Goal: Task Accomplishment & Management: Manage account settings

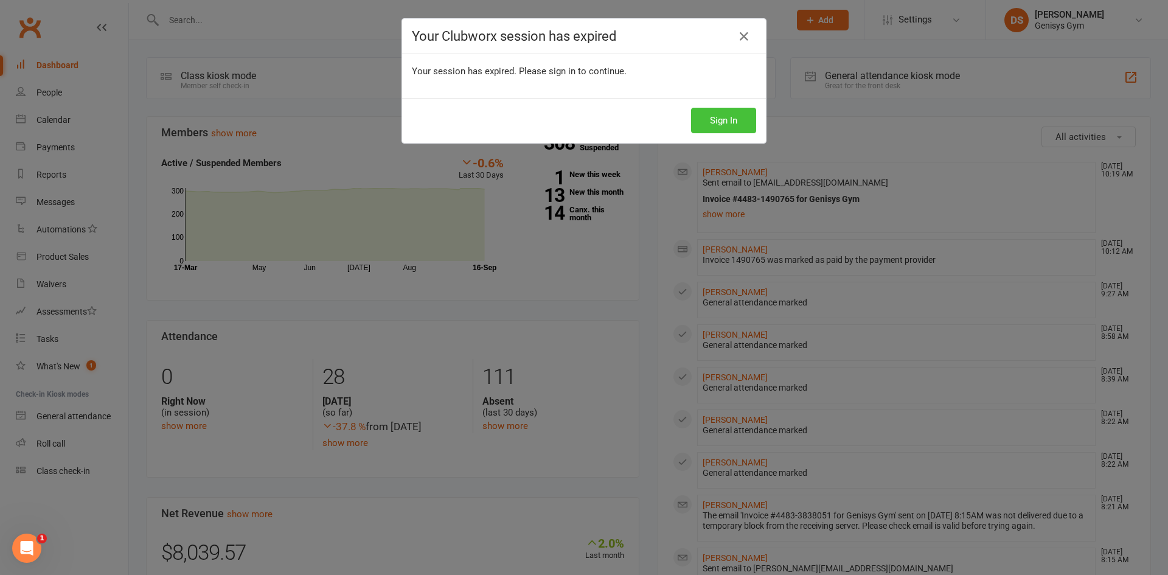
click at [717, 122] on button "Sign In" at bounding box center [723, 121] width 65 height 26
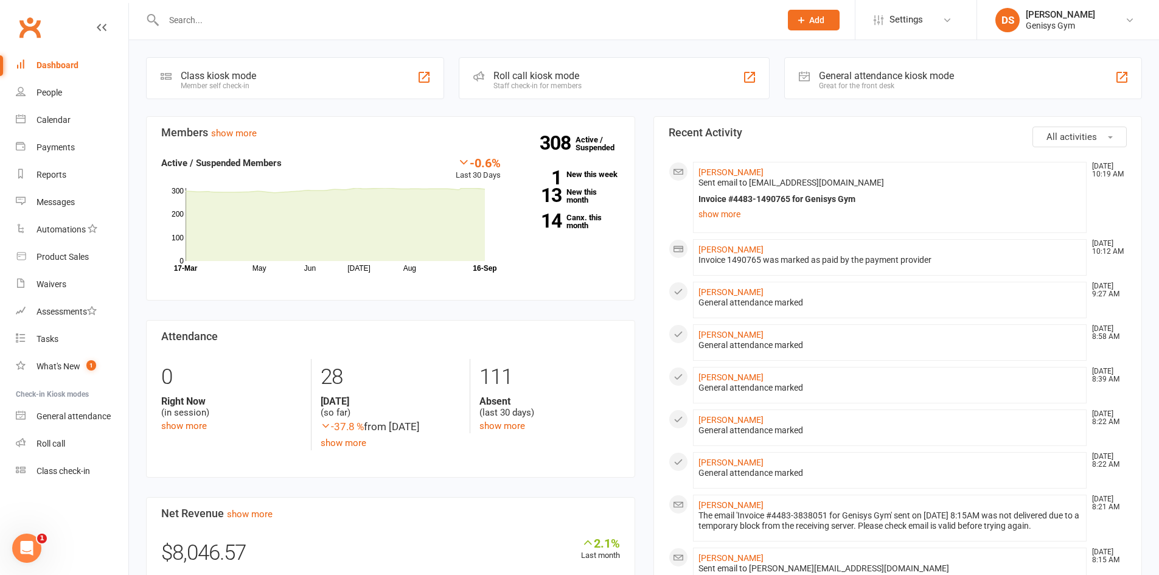
click at [827, 72] on div "General attendance kiosk mode" at bounding box center [886, 76] width 135 height 12
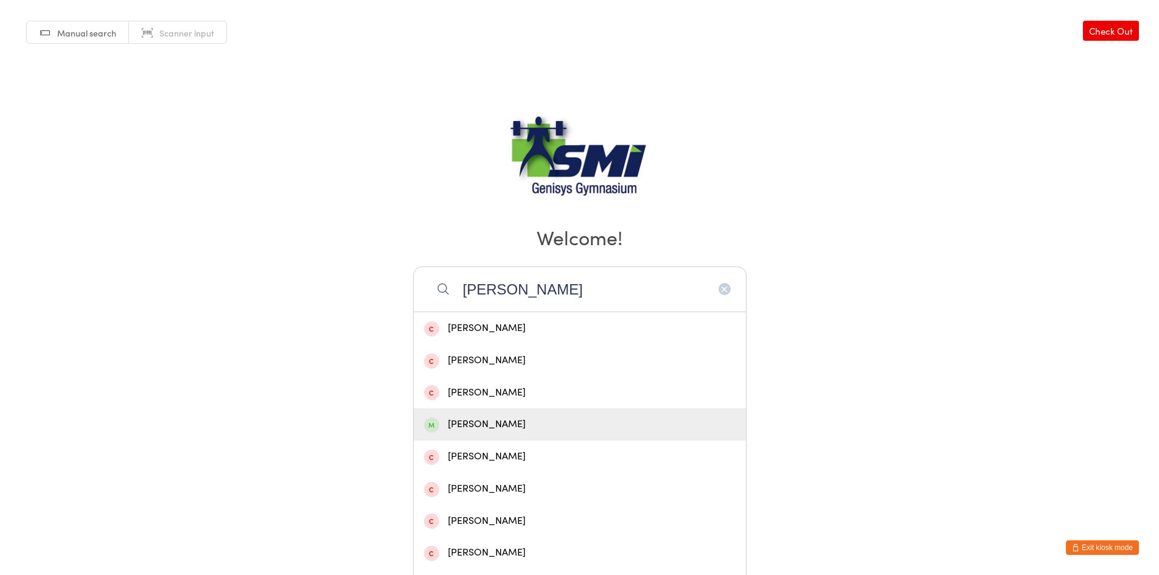
type input "[PERSON_NAME]"
click at [504, 417] on div "[PERSON_NAME]" at bounding box center [580, 424] width 312 height 16
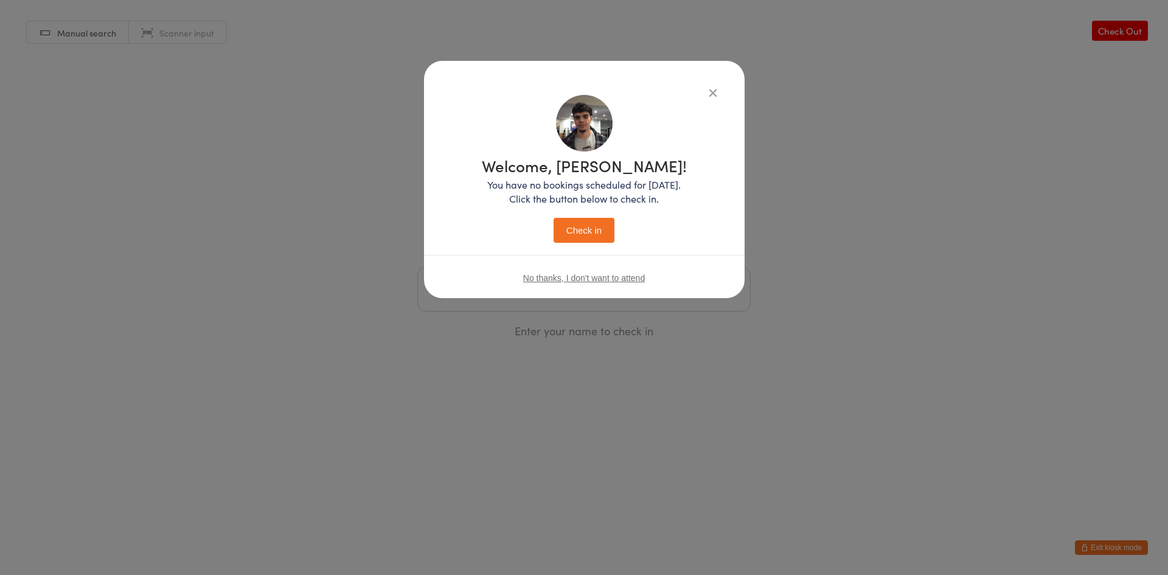
click at [586, 229] on button "Check in" at bounding box center [584, 230] width 61 height 25
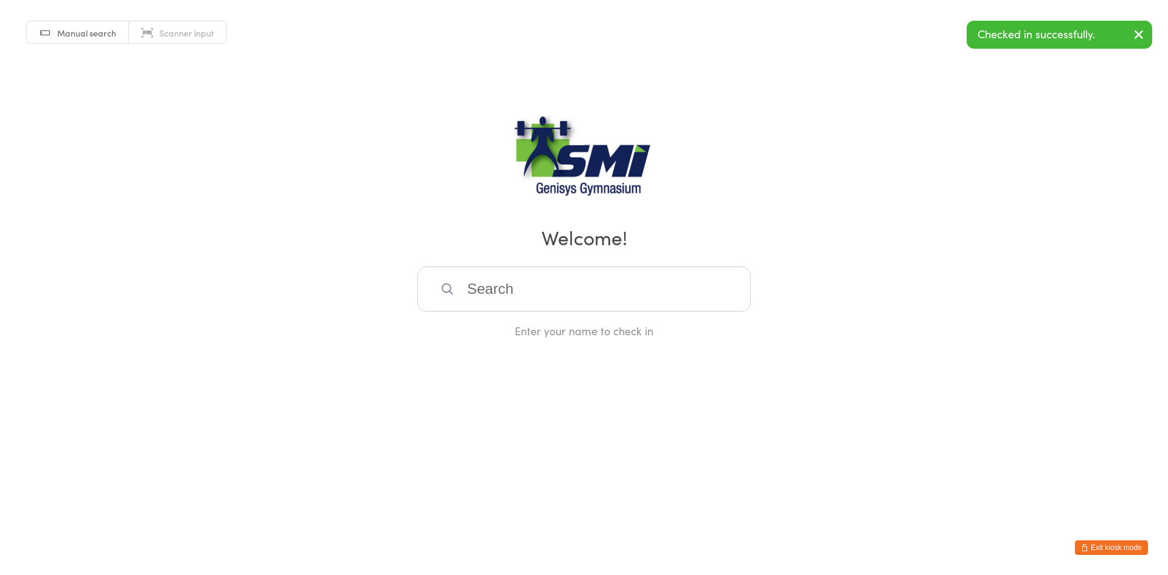
click at [1120, 548] on button "Exit kiosk mode" at bounding box center [1111, 547] width 73 height 15
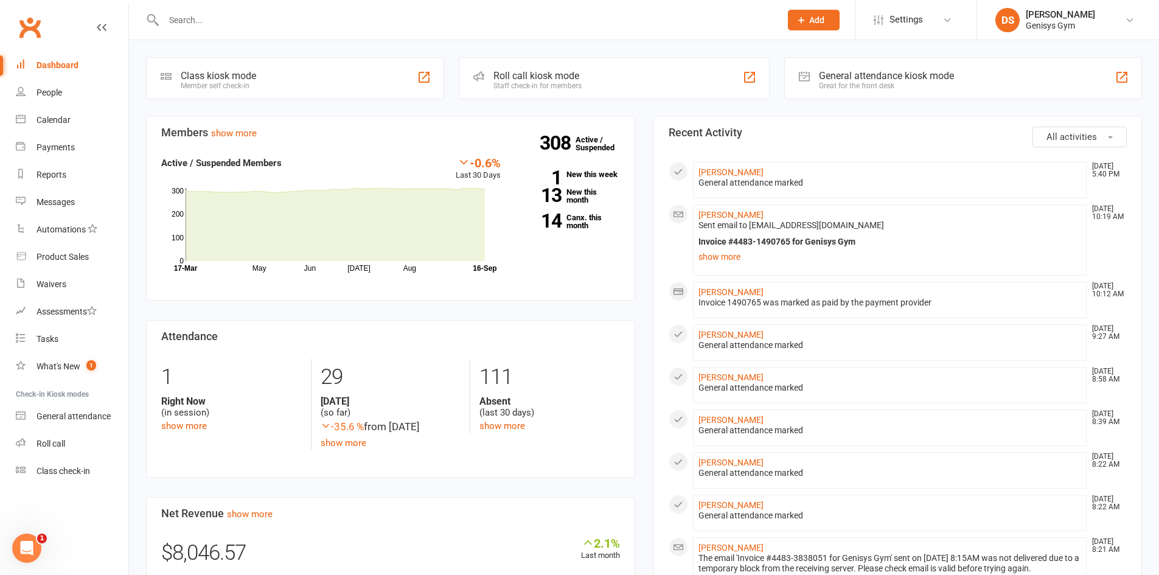
click at [874, 91] on div "General attendance kiosk mode Great for the front desk" at bounding box center [963, 78] width 358 height 42
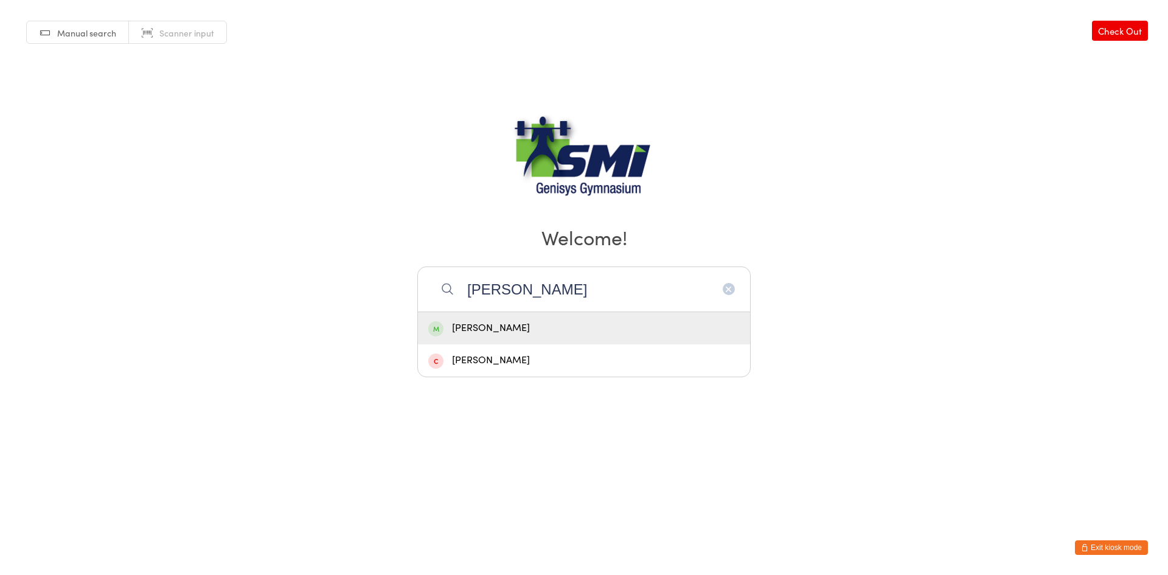
type input "tom"
click at [504, 332] on div "[PERSON_NAME]" at bounding box center [584, 328] width 312 height 16
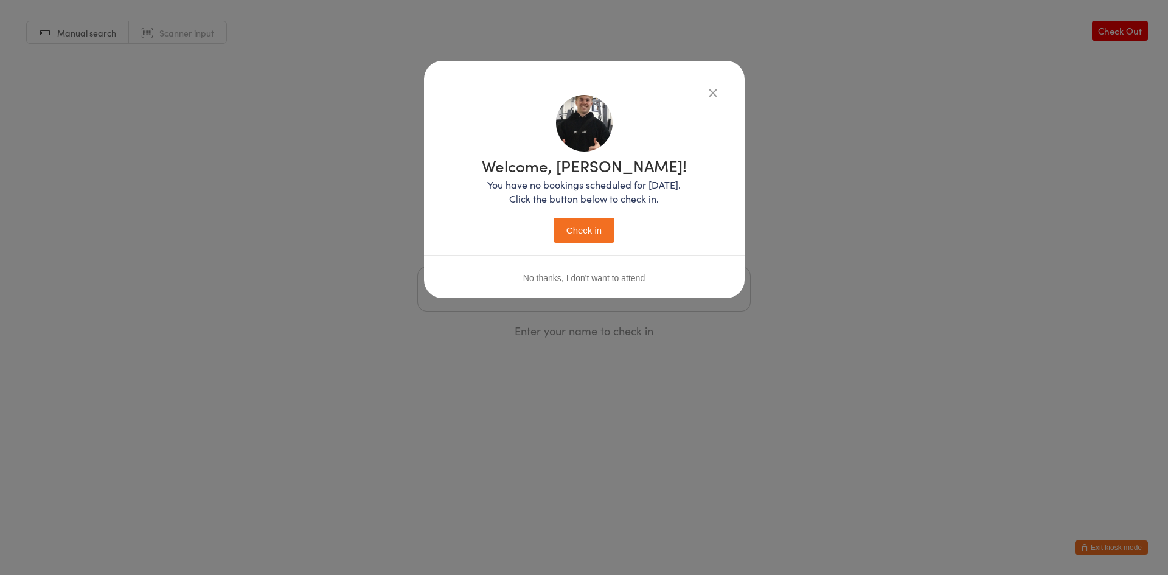
click at [585, 242] on button "Check in" at bounding box center [584, 230] width 61 height 25
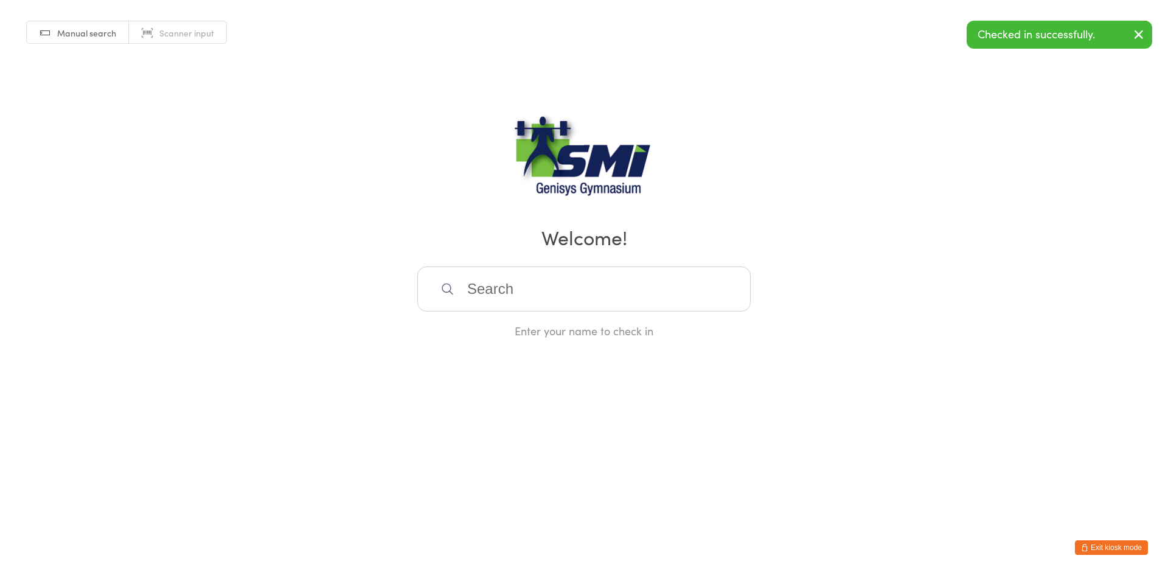
click at [535, 282] on input "search" at bounding box center [583, 289] width 333 height 45
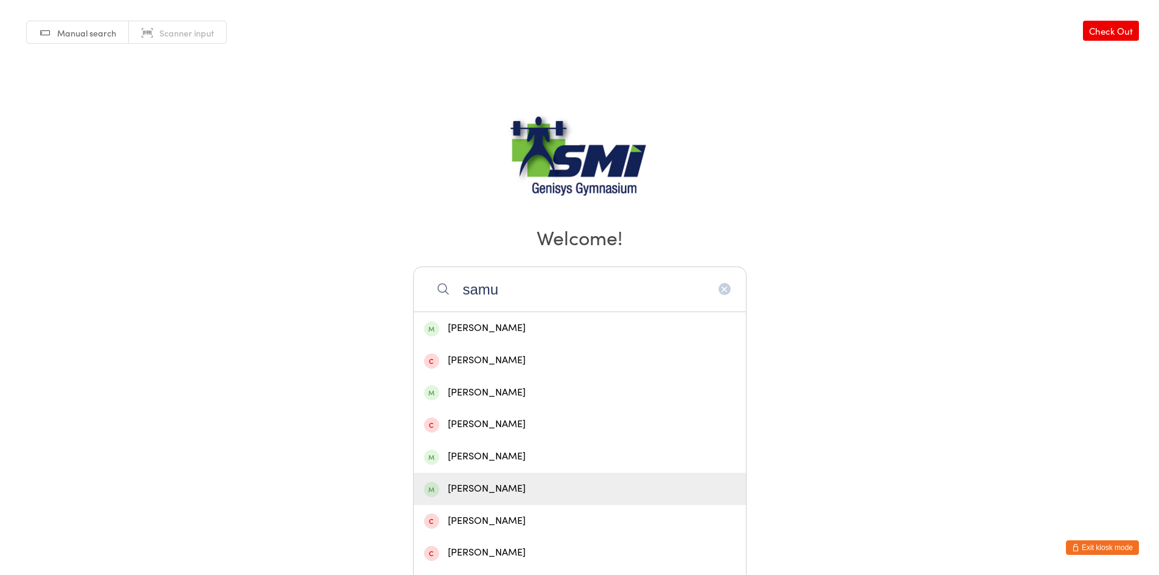
type input "samu"
click at [515, 484] on div "[PERSON_NAME]" at bounding box center [580, 489] width 312 height 16
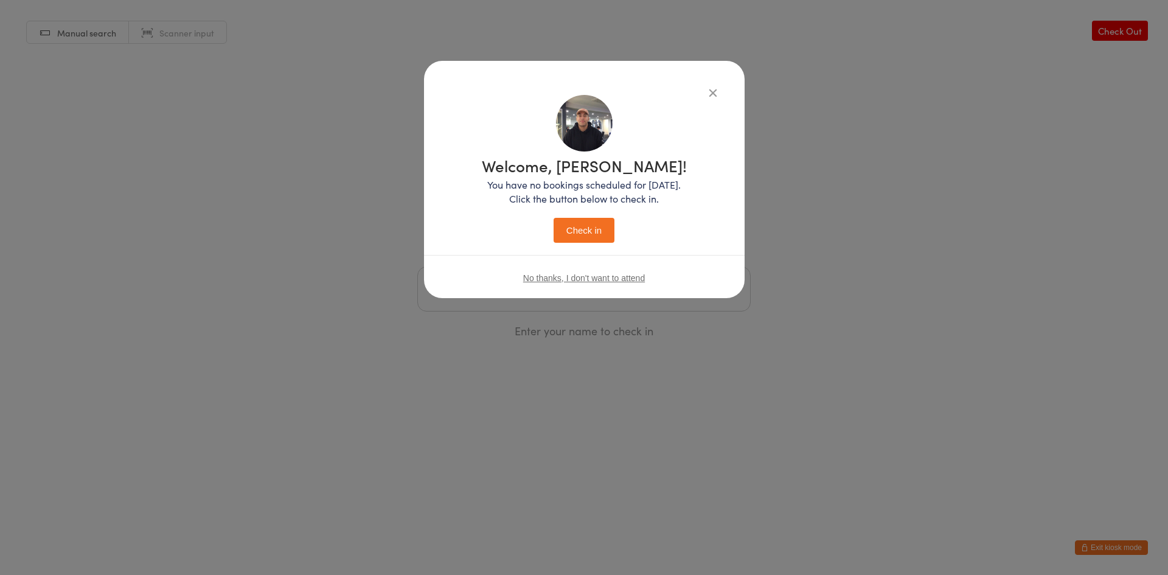
click at [593, 227] on button "Check in" at bounding box center [584, 230] width 61 height 25
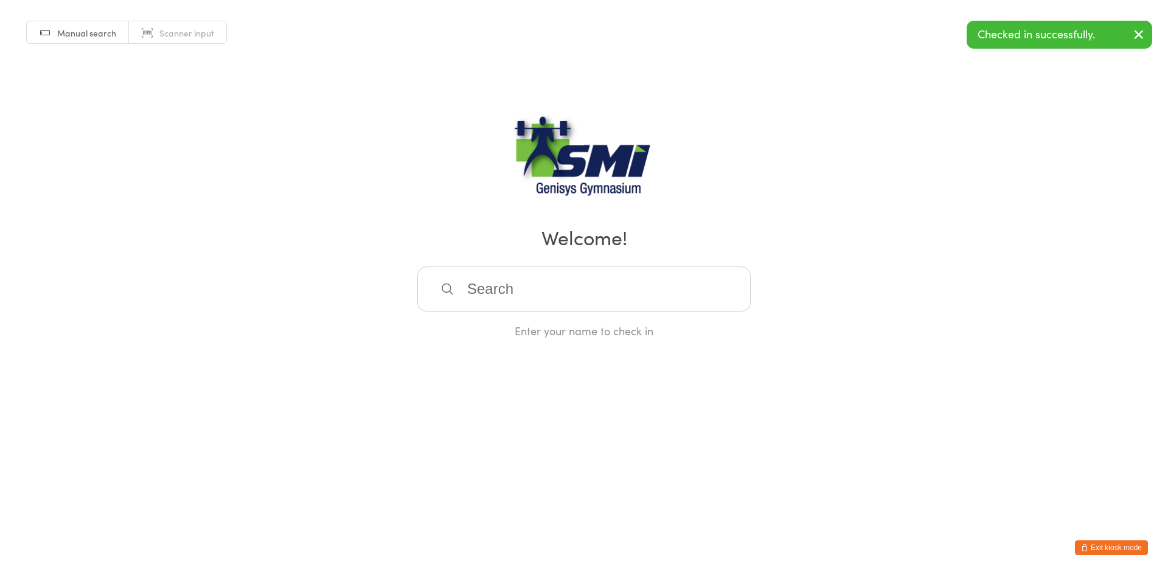
click at [1117, 540] on button "Exit kiosk mode" at bounding box center [1111, 547] width 73 height 15
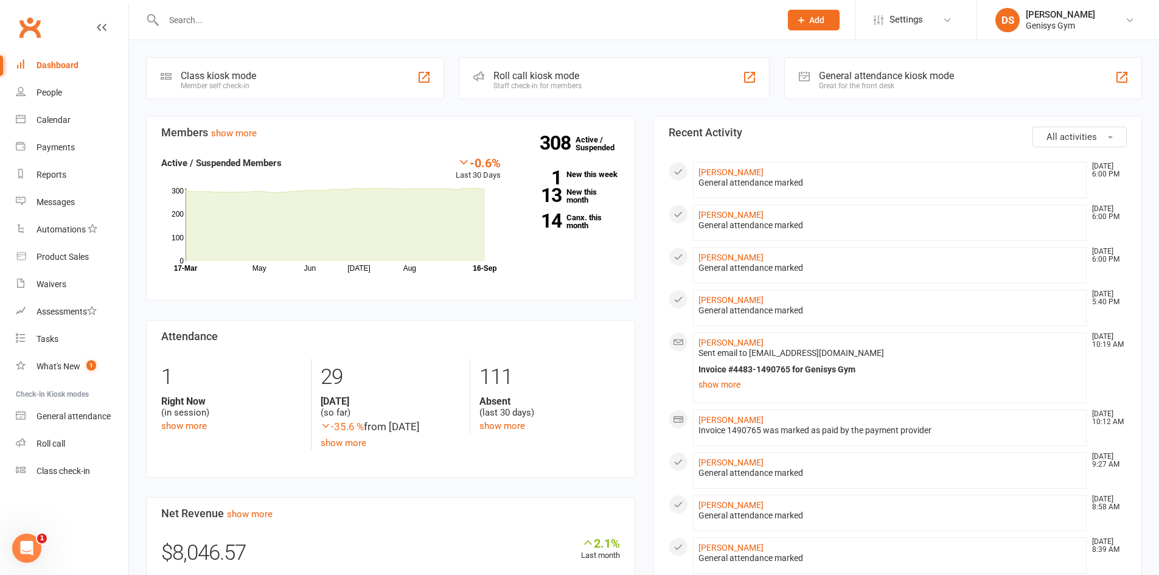
click at [194, 12] on input "text" at bounding box center [466, 20] width 612 height 17
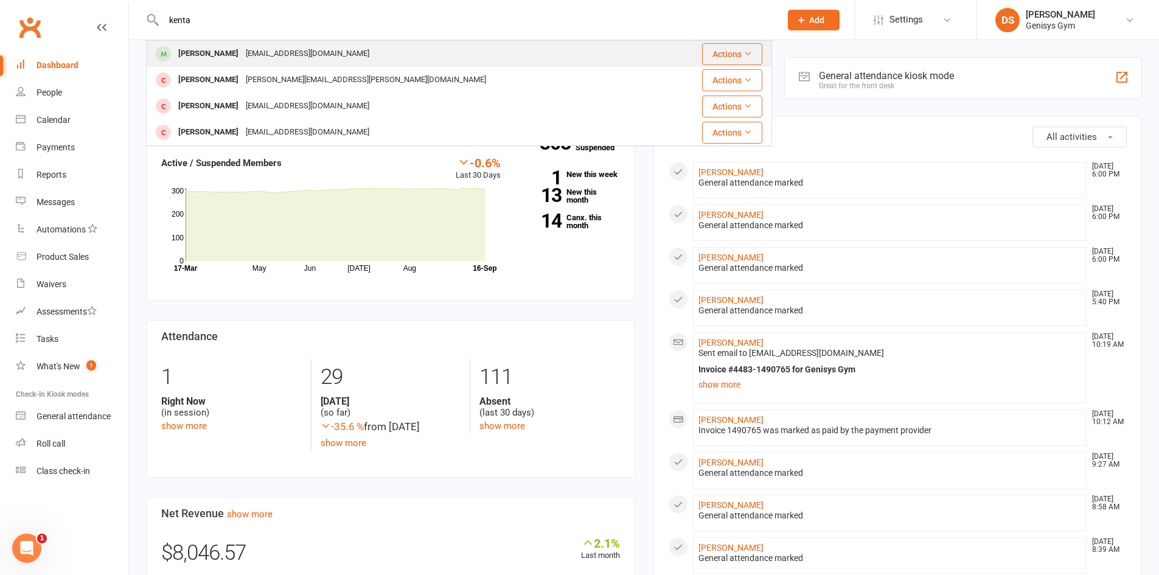
type input "kenta"
click at [215, 57] on div "[PERSON_NAME]" at bounding box center [209, 54] width 68 height 18
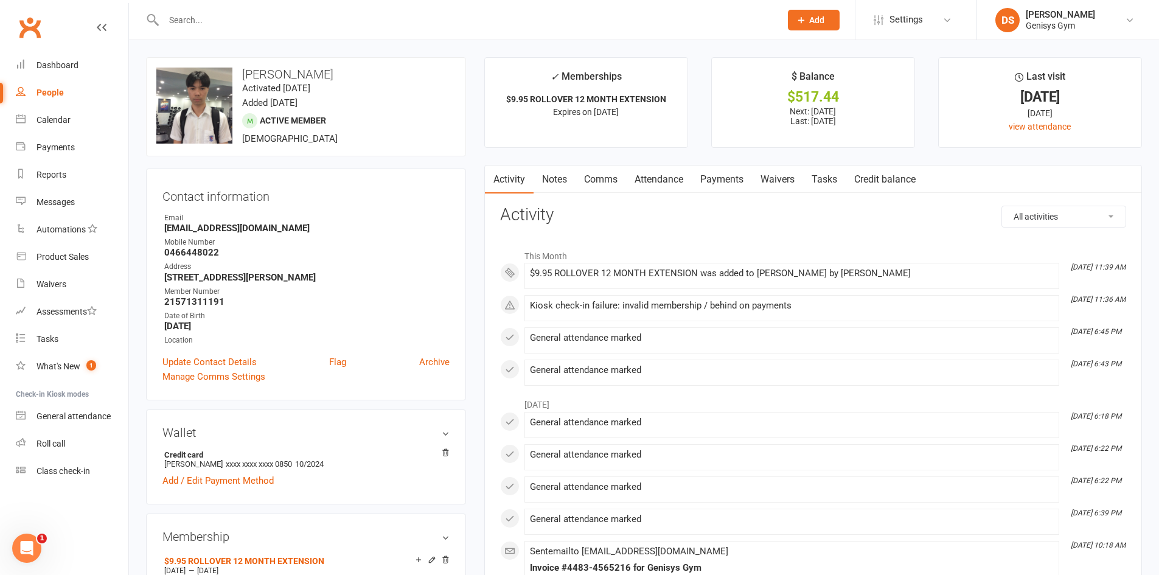
click at [767, 185] on link "Waivers" at bounding box center [777, 180] width 51 height 28
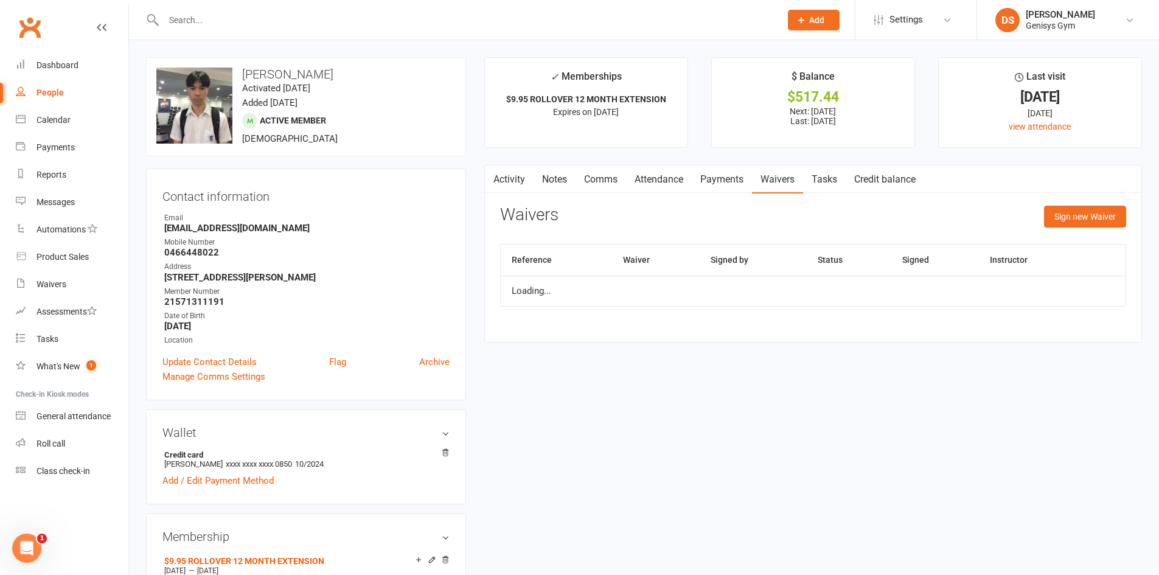
click at [722, 175] on link "Payments" at bounding box center [722, 180] width 60 height 28
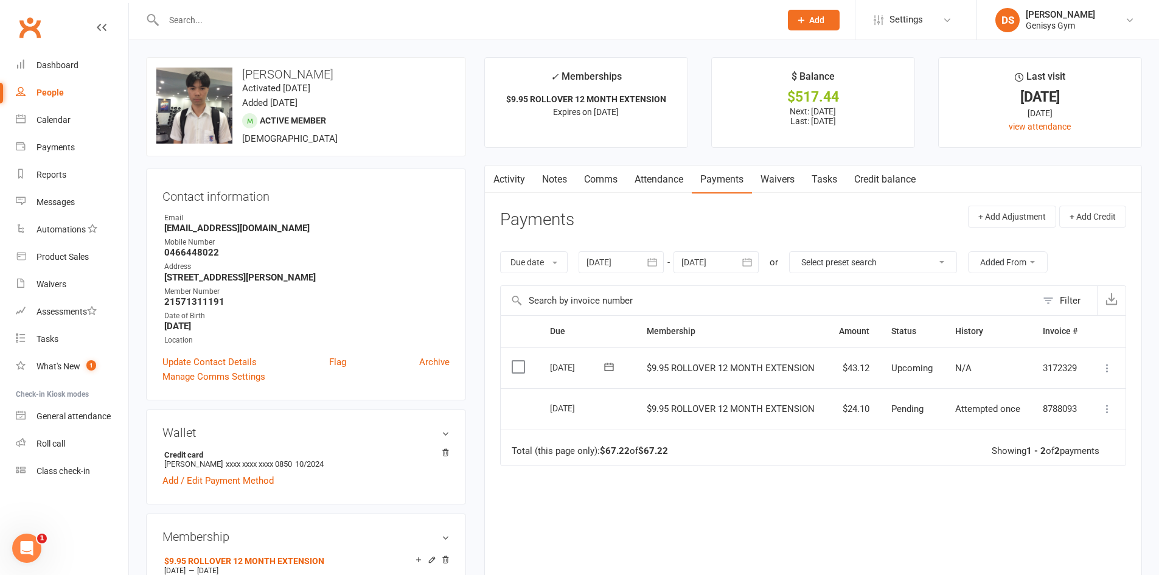
click at [1107, 411] on icon at bounding box center [1107, 409] width 12 height 12
drag, startPoint x: 887, startPoint y: 459, endPoint x: 874, endPoint y: 460, distance: 12.8
click at [887, 459] on td "Total (this page only): $67.22 of $67.22 Showing 1 - 2 of 2 payments" at bounding box center [813, 448] width 625 height 37
drag, startPoint x: 534, startPoint y: 415, endPoint x: 576, endPoint y: 414, distance: 42.6
click at [534, 414] on td "Select this" at bounding box center [520, 408] width 39 height 41
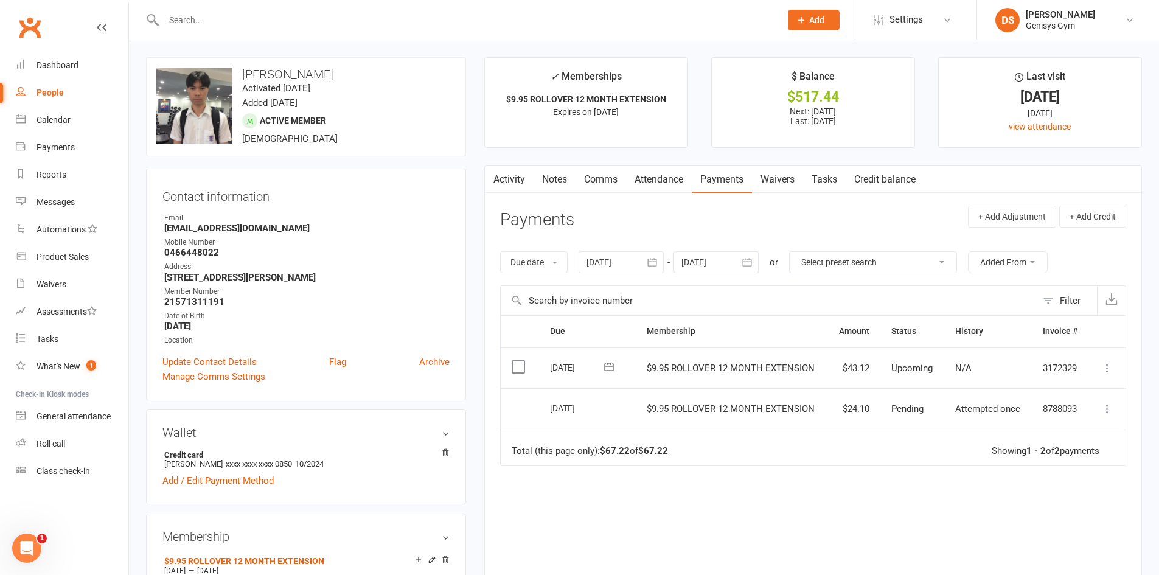
scroll to position [61, 0]
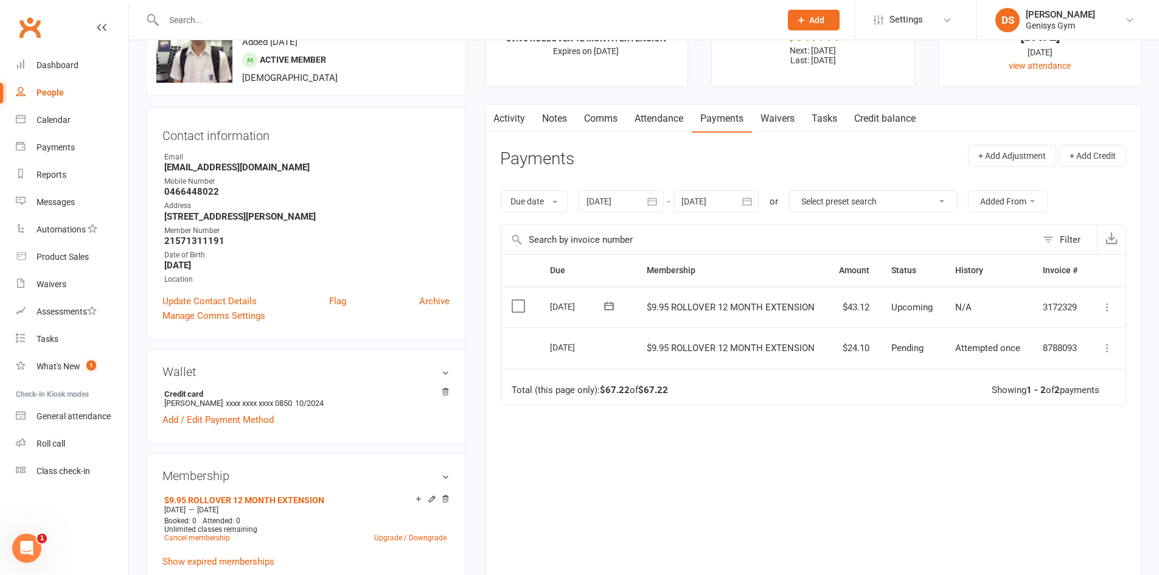
click at [608, 349] on div "[DATE]" at bounding box center [587, 347] width 74 height 18
click at [791, 346] on span "$9.95 ROLLOVER 12 MONTH EXTENSION" at bounding box center [731, 348] width 168 height 11
click at [851, 357] on tr "Select this [DATE] [PERSON_NAME] $9.95 ROLLOVER 12 MONTH EXTENSION $24.10 Pendi…" at bounding box center [813, 347] width 625 height 41
click at [878, 358] on td "$24.10" at bounding box center [854, 347] width 53 height 41
click at [891, 342] on td "Pending" at bounding box center [912, 347] width 64 height 41
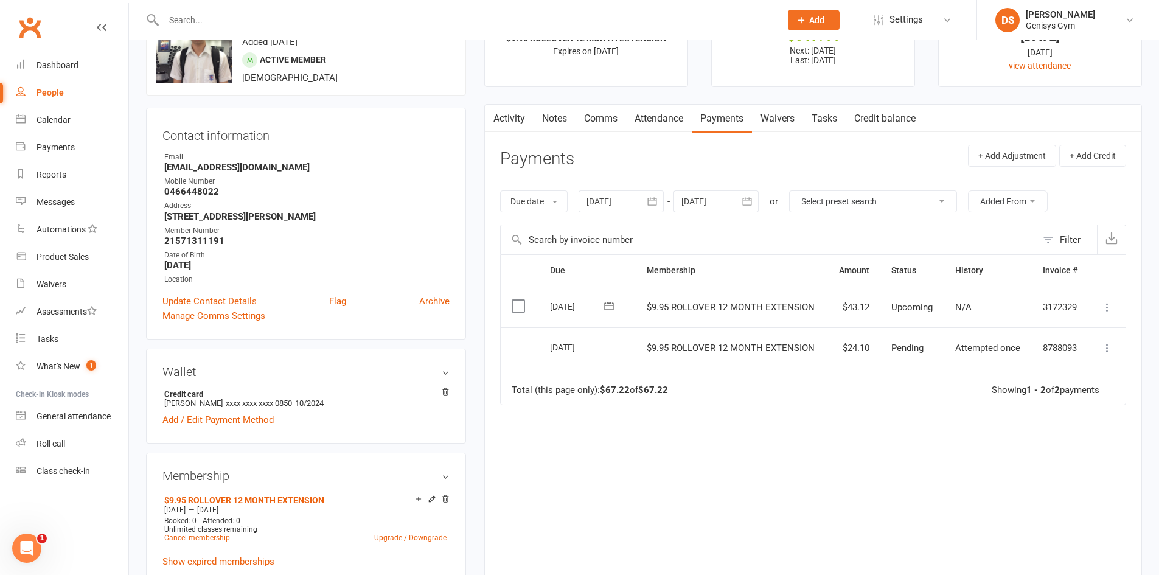
click at [1107, 343] on icon at bounding box center [1107, 348] width 12 height 12
click at [682, 368] on td "$9.95 ROLLOVER 12 MONTH EXTENSION" at bounding box center [732, 347] width 192 height 41
drag, startPoint x: 650, startPoint y: 347, endPoint x: 767, endPoint y: 346, distance: 116.8
click at [756, 346] on span "$9.95 ROLLOVER 12 MONTH EXTENSION" at bounding box center [731, 348] width 168 height 11
click at [767, 346] on span "$9.95 ROLLOVER 12 MONTH EXTENSION" at bounding box center [731, 348] width 168 height 11
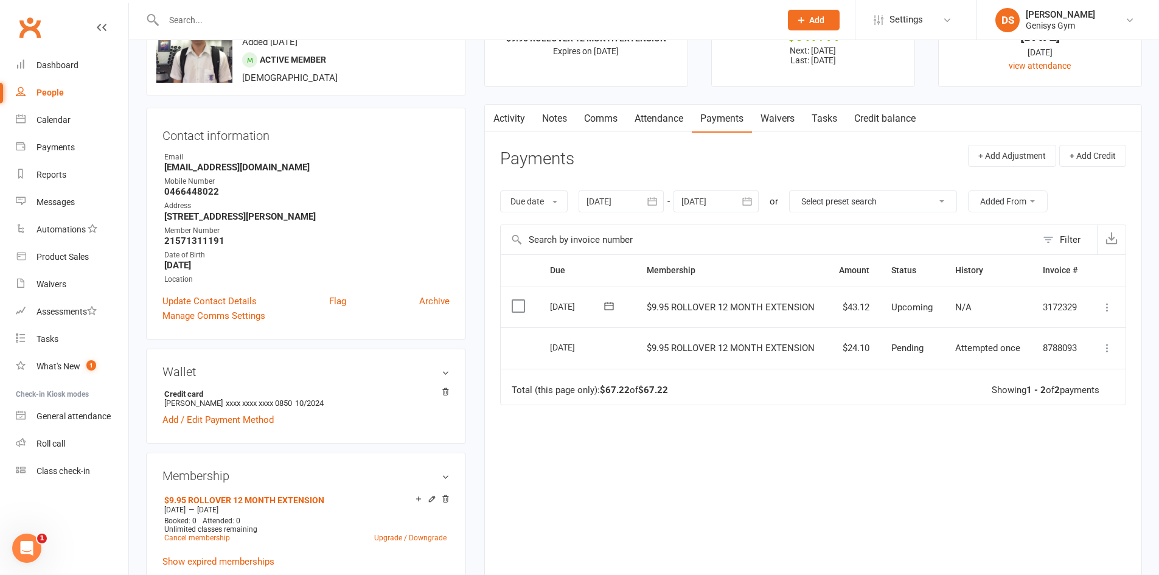
click at [672, 351] on span "$9.95 ROLLOVER 12 MONTH EXTENSION" at bounding box center [731, 348] width 168 height 11
click at [646, 344] on td "$9.95 ROLLOVER 12 MONTH EXTENSION" at bounding box center [732, 347] width 192 height 41
click at [1109, 348] on icon at bounding box center [1107, 348] width 12 height 12
click at [1050, 374] on link "More Info" at bounding box center [1054, 372] width 120 height 24
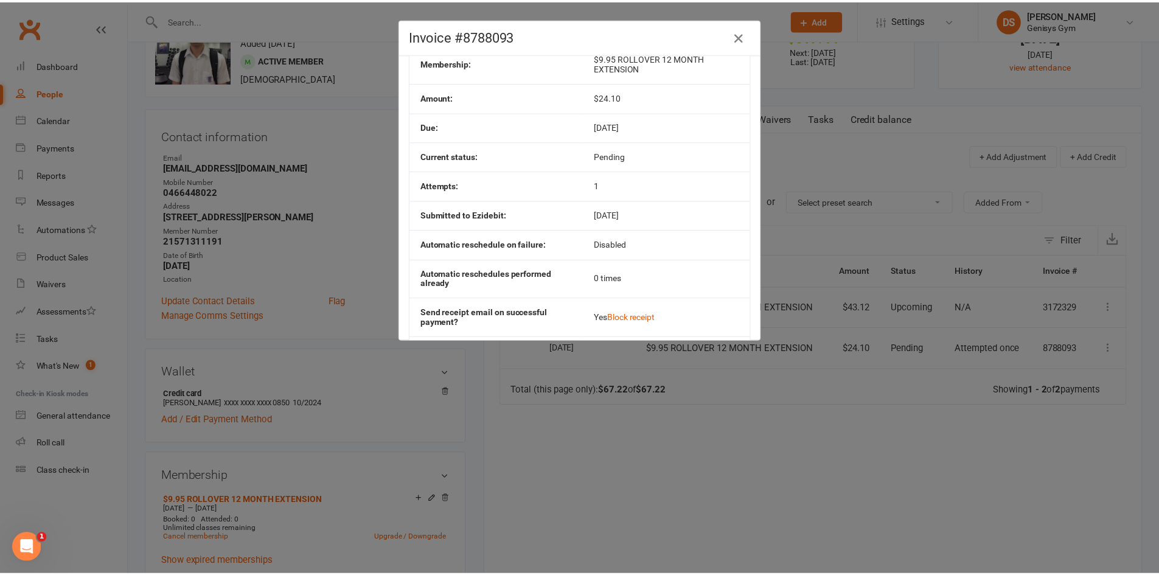
scroll to position [0, 0]
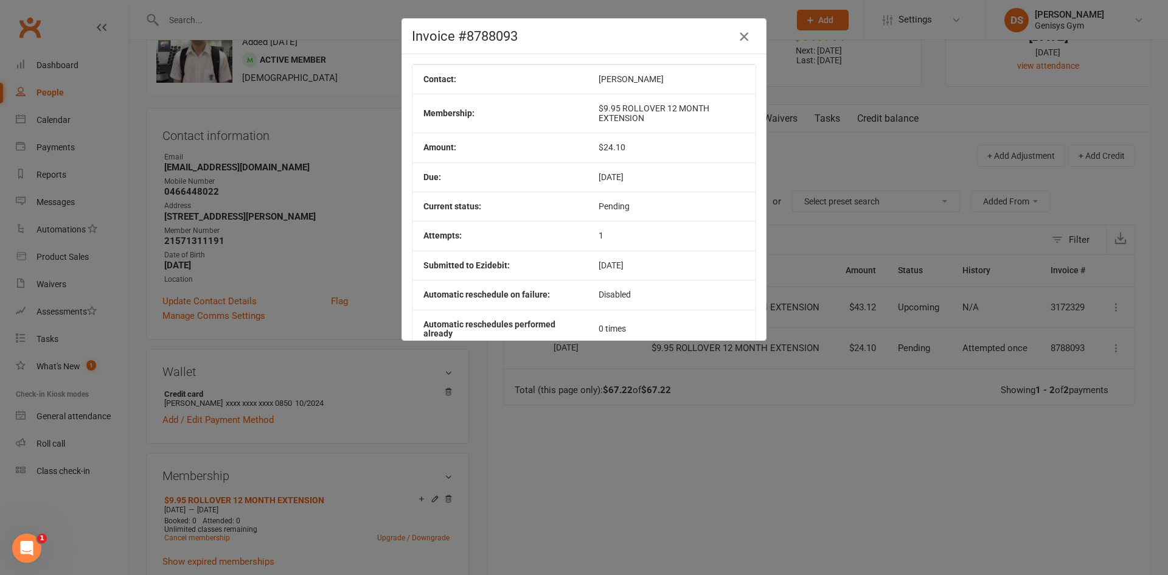
click at [737, 39] on icon "button" at bounding box center [744, 36] width 15 height 15
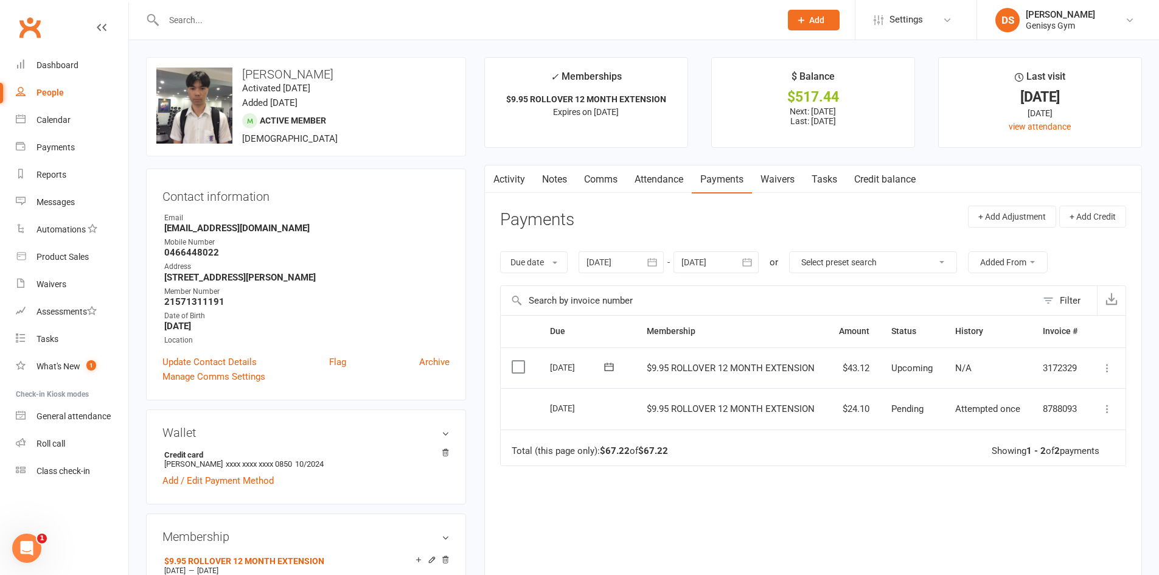
scroll to position [183, 0]
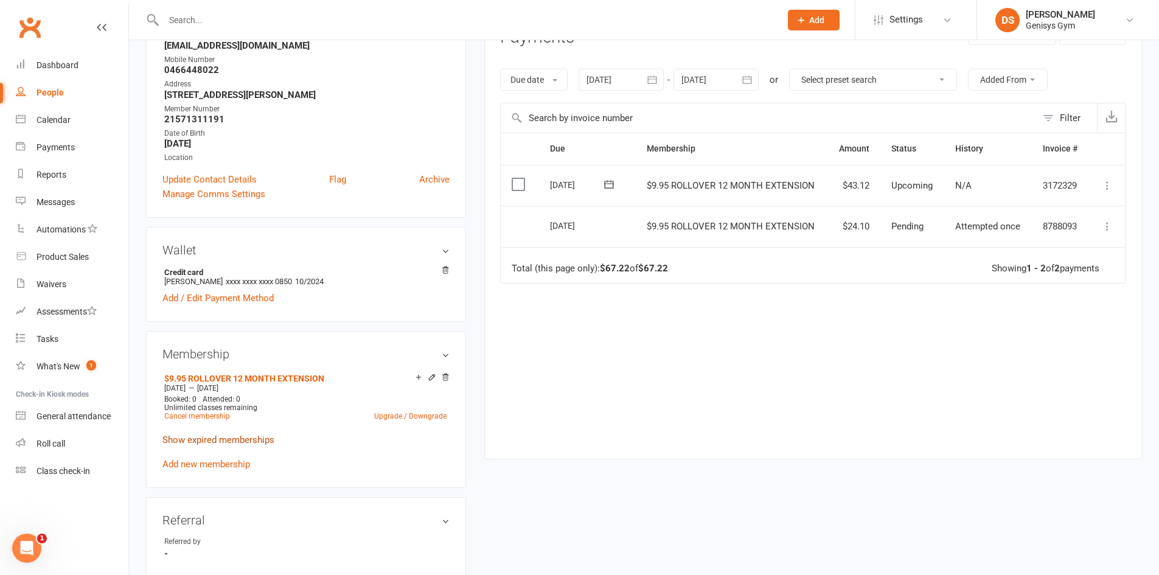
click at [215, 442] on link "Show expired memberships" at bounding box center [218, 439] width 112 height 11
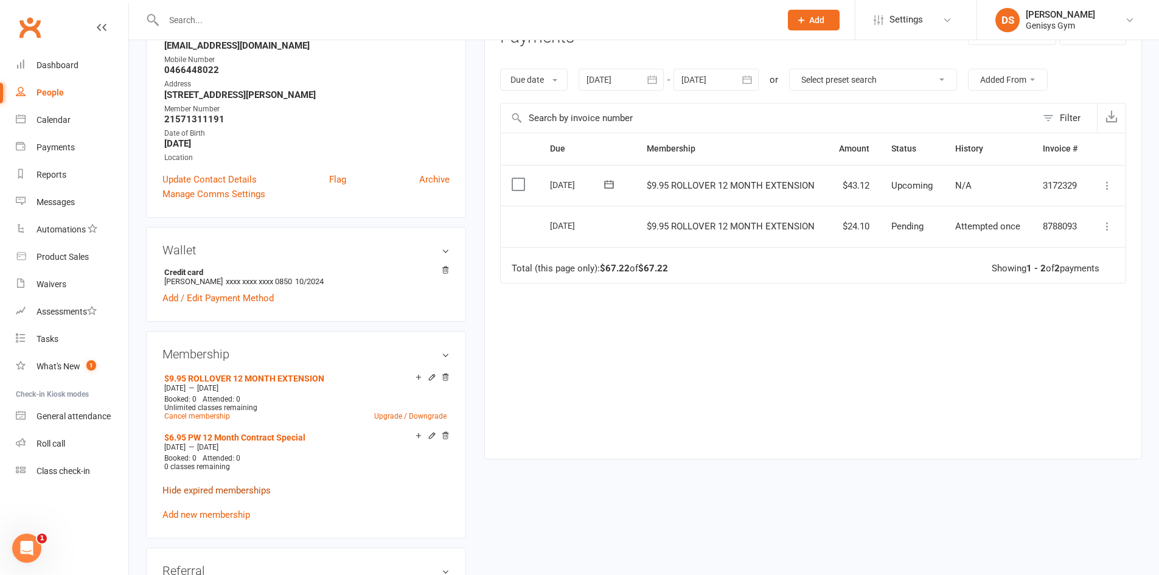
click at [219, 492] on link "Hide expired memberships" at bounding box center [216, 490] width 108 height 11
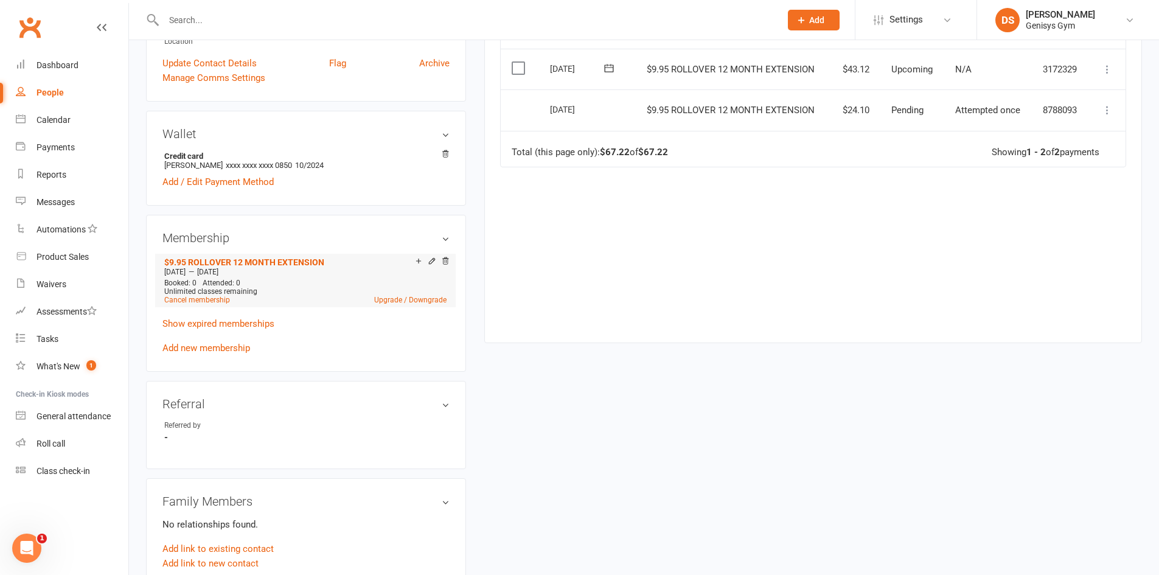
scroll to position [304, 0]
